Goal: Find specific page/section

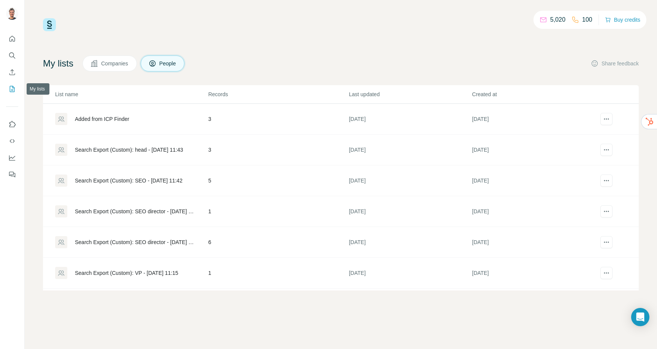
click at [13, 87] on icon "My lists" at bounding box center [12, 89] width 8 height 8
click at [115, 62] on span "Companies" at bounding box center [115, 64] width 28 height 8
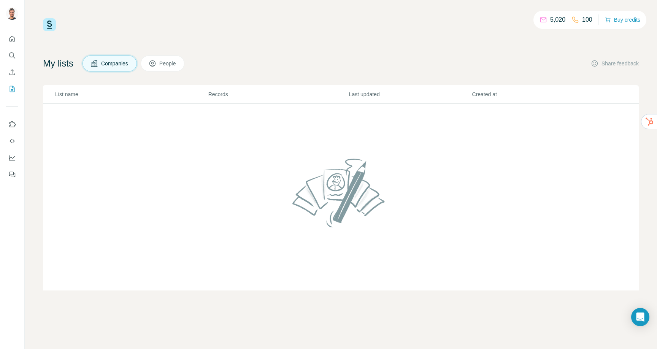
click at [162, 62] on button "People" at bounding box center [163, 64] width 44 height 16
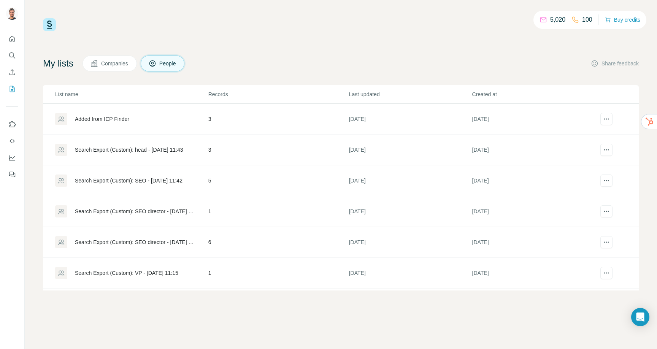
click at [161, 115] on div "Added from ICP Finder" at bounding box center [131, 119] width 153 height 12
